Goal: Communication & Community: Share content

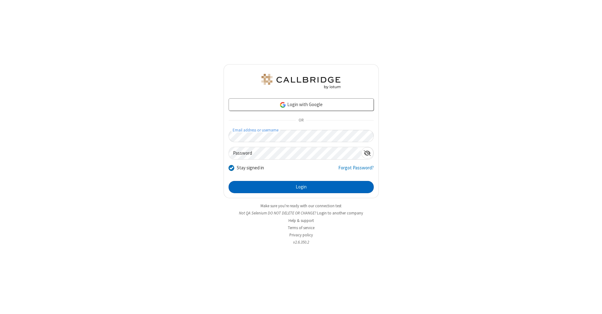
click at [301, 187] on button "Login" at bounding box center [300, 187] width 145 height 13
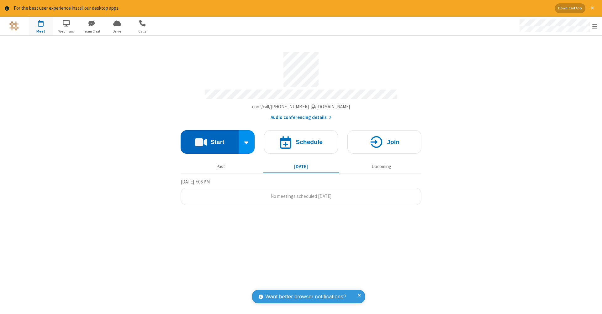
click at [209, 139] on button "Start" at bounding box center [210, 142] width 58 height 24
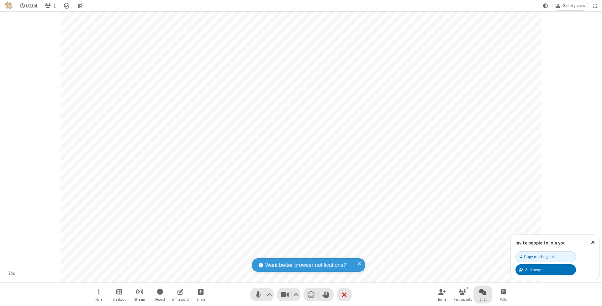
click at [482, 291] on span "Open chat" at bounding box center [483, 291] width 8 height 8
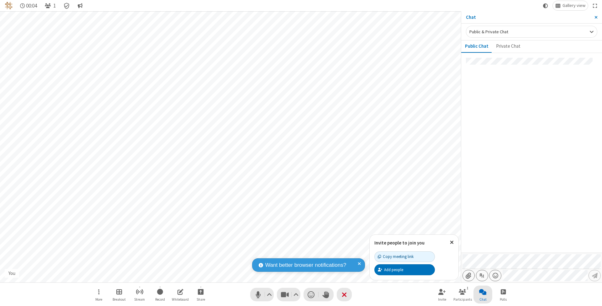
type input "C:\fakepath\doc_test.docx"
